Goal: Information Seeking & Learning: Learn about a topic

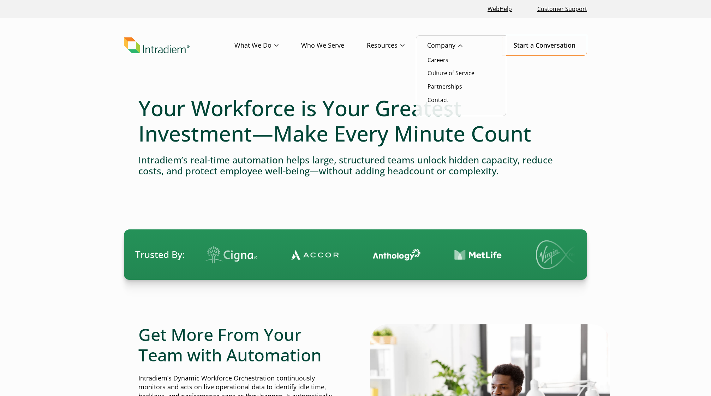
click at [446, 43] on link "Company" at bounding box center [456, 45] width 58 height 20
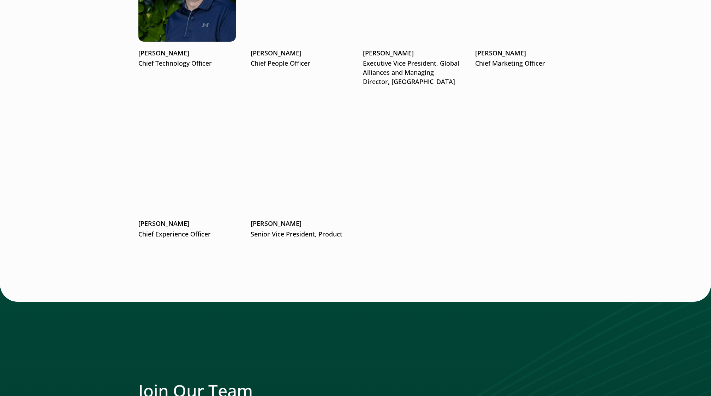
scroll to position [1166, 0]
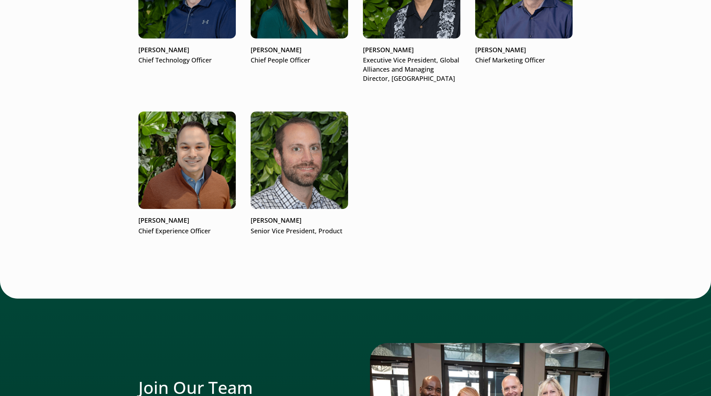
click at [494, 173] on ul "Matt McConnell Founder and Co-Chief Executive Officer Jennifer Lee President & …" at bounding box center [355, 7] width 434 height 457
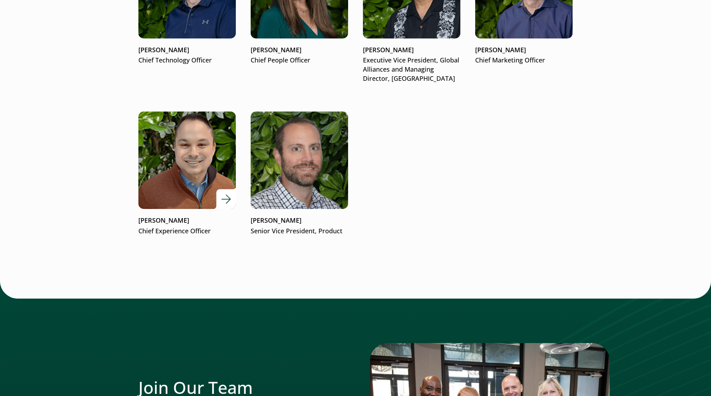
click at [225, 197] on div at bounding box center [186, 160] width 97 height 97
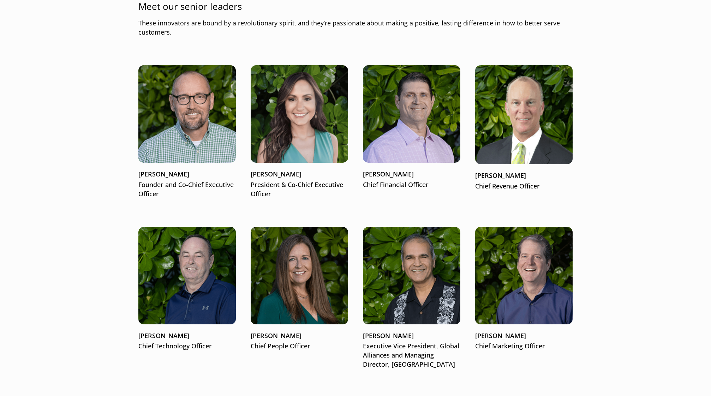
scroll to position [918, 0]
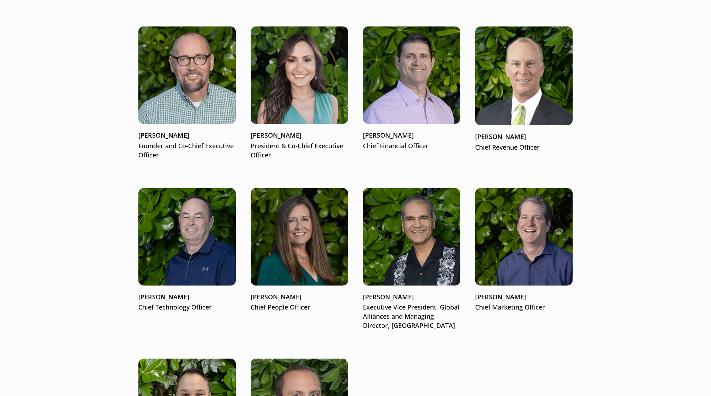
click at [648, 113] on main "People First Giving customer service teams the freedom to do more Customer serv…" at bounding box center [355, 306] width 711 height 2281
